Goal: Entertainment & Leisure: Consume media (video, audio)

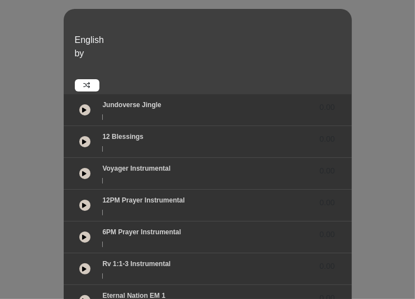
click at [83, 110] on icon at bounding box center [85, 110] width 4 height 6
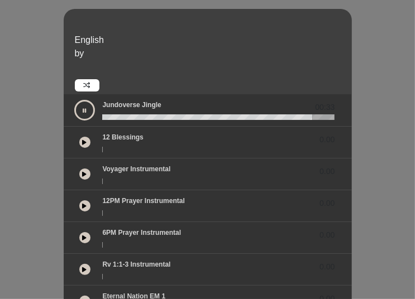
click at [107, 113] on div "Jundoverse Jingle 00:33" at bounding box center [218, 107] width 246 height 15
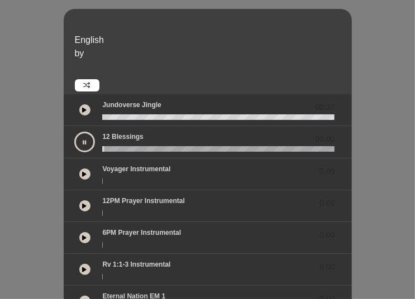
click at [83, 112] on icon at bounding box center [85, 110] width 4 height 6
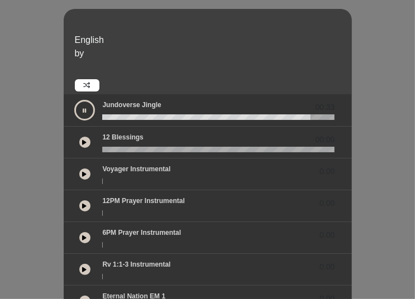
click at [87, 114] on button at bounding box center [84, 110] width 21 height 21
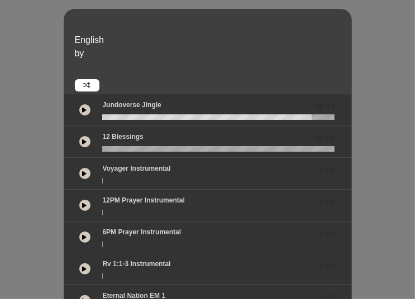
click at [83, 176] on button at bounding box center [84, 173] width 11 height 11
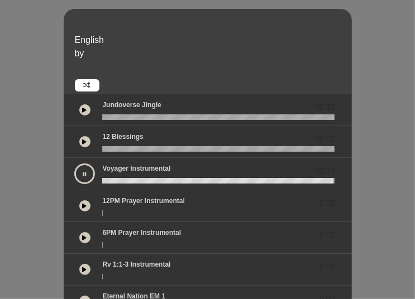
click at [83, 173] on icon at bounding box center [84, 174] width 3 height 6
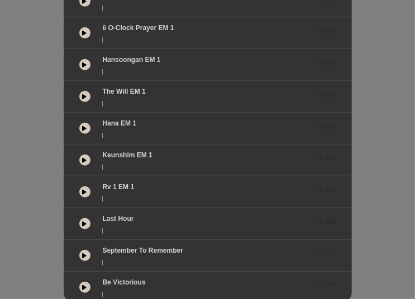
scroll to position [392, 0]
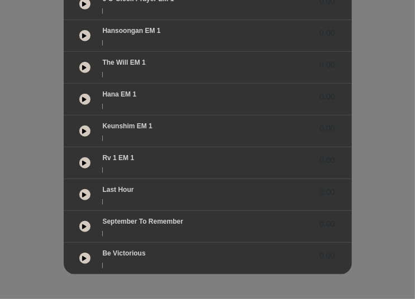
click at [84, 257] on icon at bounding box center [85, 259] width 4 height 6
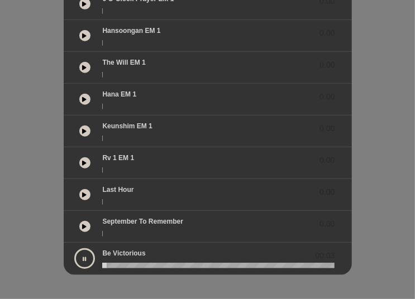
click at [84, 196] on button at bounding box center [84, 194] width 11 height 11
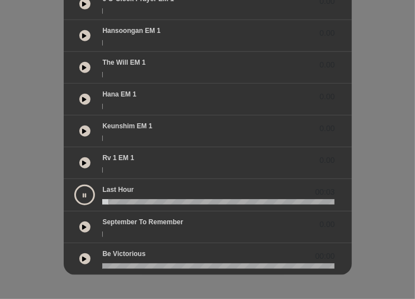
click at [85, 228] on button at bounding box center [84, 227] width 11 height 11
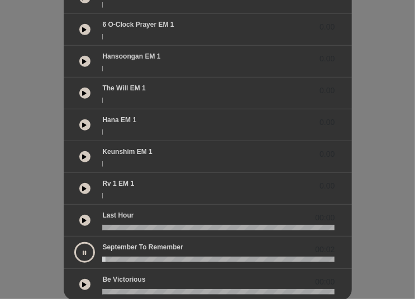
scroll to position [364, 0]
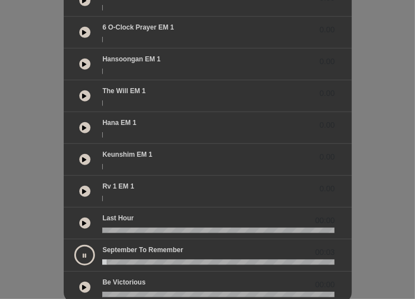
click at [80, 186] on button at bounding box center [84, 191] width 11 height 11
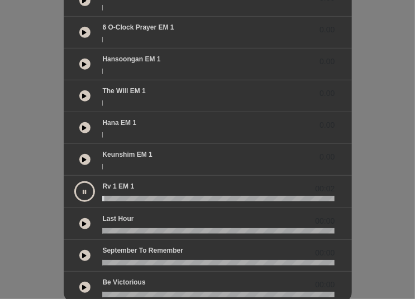
click at [80, 165] on div at bounding box center [85, 160] width 22 height 20
click at [85, 154] on button at bounding box center [84, 159] width 11 height 11
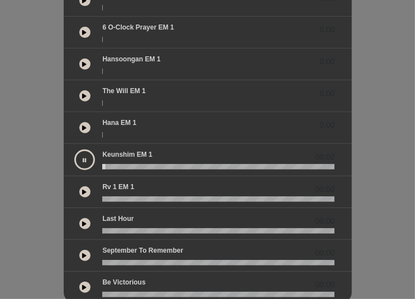
click at [83, 125] on icon at bounding box center [85, 128] width 4 height 6
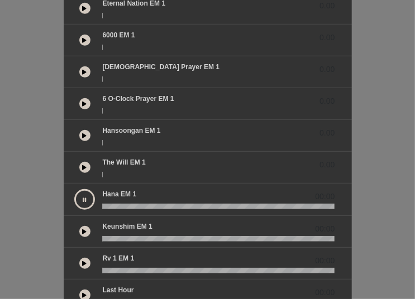
scroll to position [291, 0]
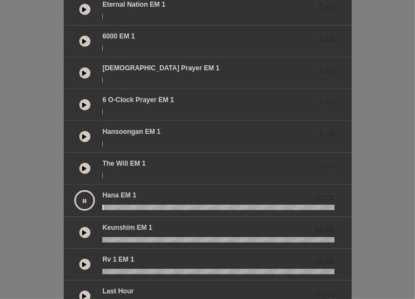
click at [84, 166] on icon at bounding box center [85, 169] width 4 height 6
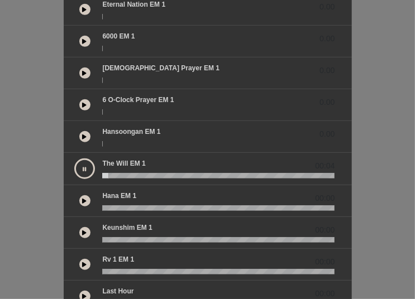
click at [83, 200] on icon at bounding box center [85, 201] width 4 height 6
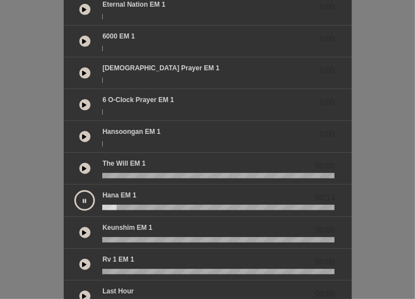
click at [107, 207] on wave at bounding box center [218, 208] width 232 height 6
click at [104, 207] on wave at bounding box center [218, 208] width 232 height 6
click at [86, 199] on icon at bounding box center [84, 201] width 3 height 6
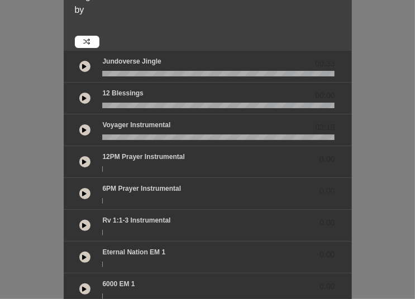
scroll to position [0, 0]
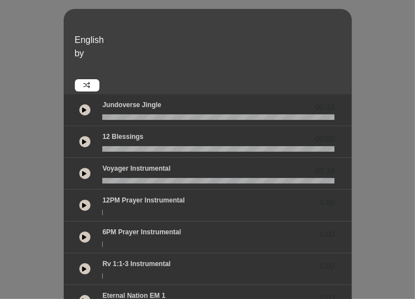
click at [85, 113] on button at bounding box center [84, 109] width 11 height 11
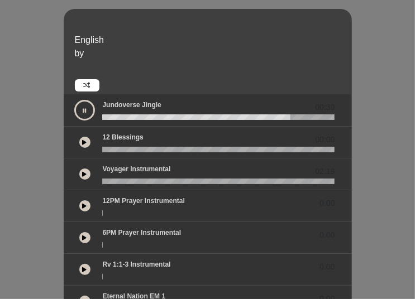
click at [85, 110] on icon at bounding box center [84, 111] width 3 height 6
